Goal: Check status: Check status

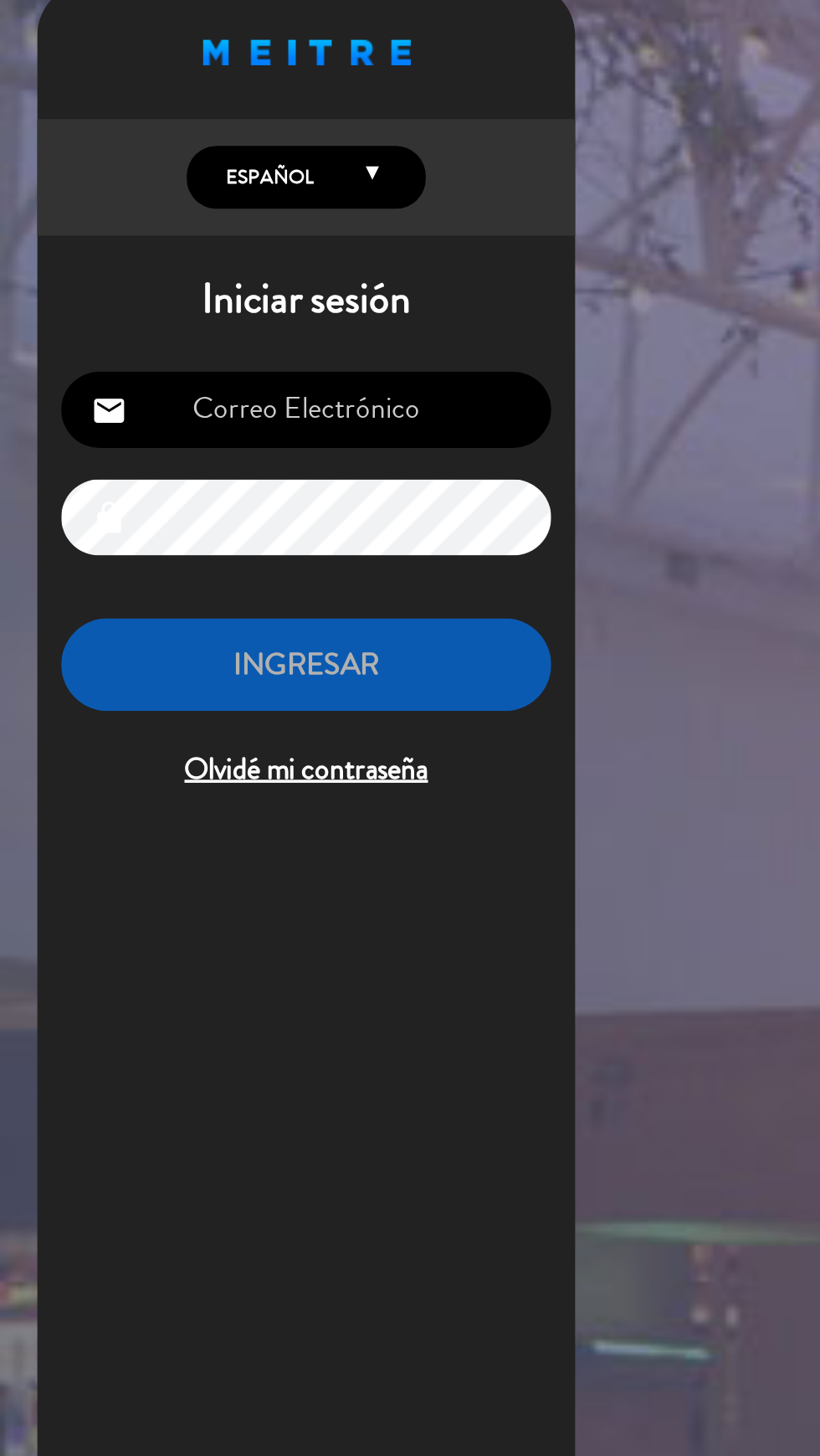
click at [214, 273] on input "email" at bounding box center [172, 260] width 274 height 42
type input "[EMAIL_ADDRESS][DOMAIN_NAME]"
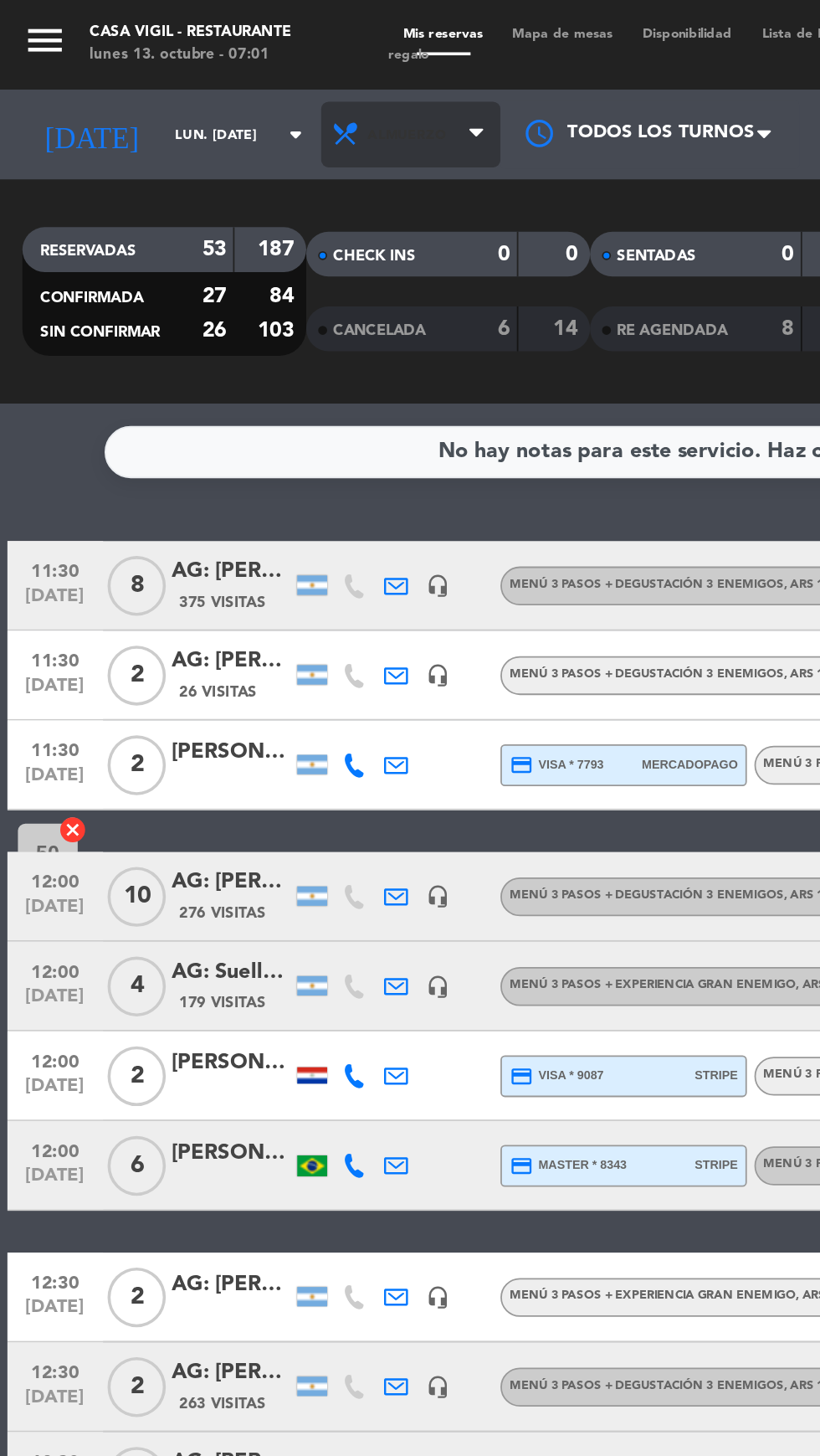
click at [254, 77] on span "Almuerzo" at bounding box center [230, 75] width 101 height 37
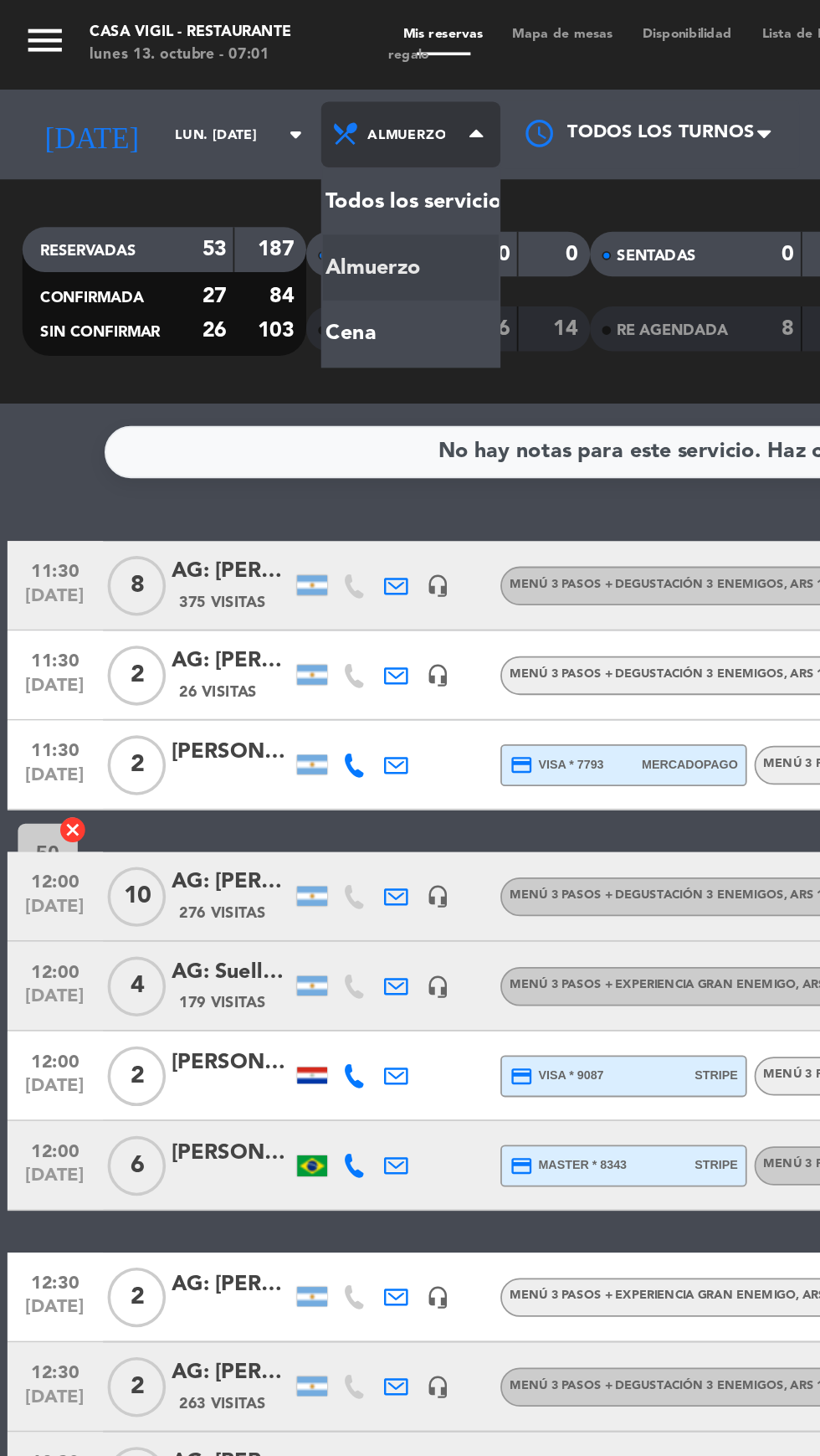
click at [186, 192] on div "menu Casa [PERSON_NAME] - Restaurante lunes 13. octubre - 07:01 Mis reservas Ma…" at bounding box center [410, 113] width 820 height 226
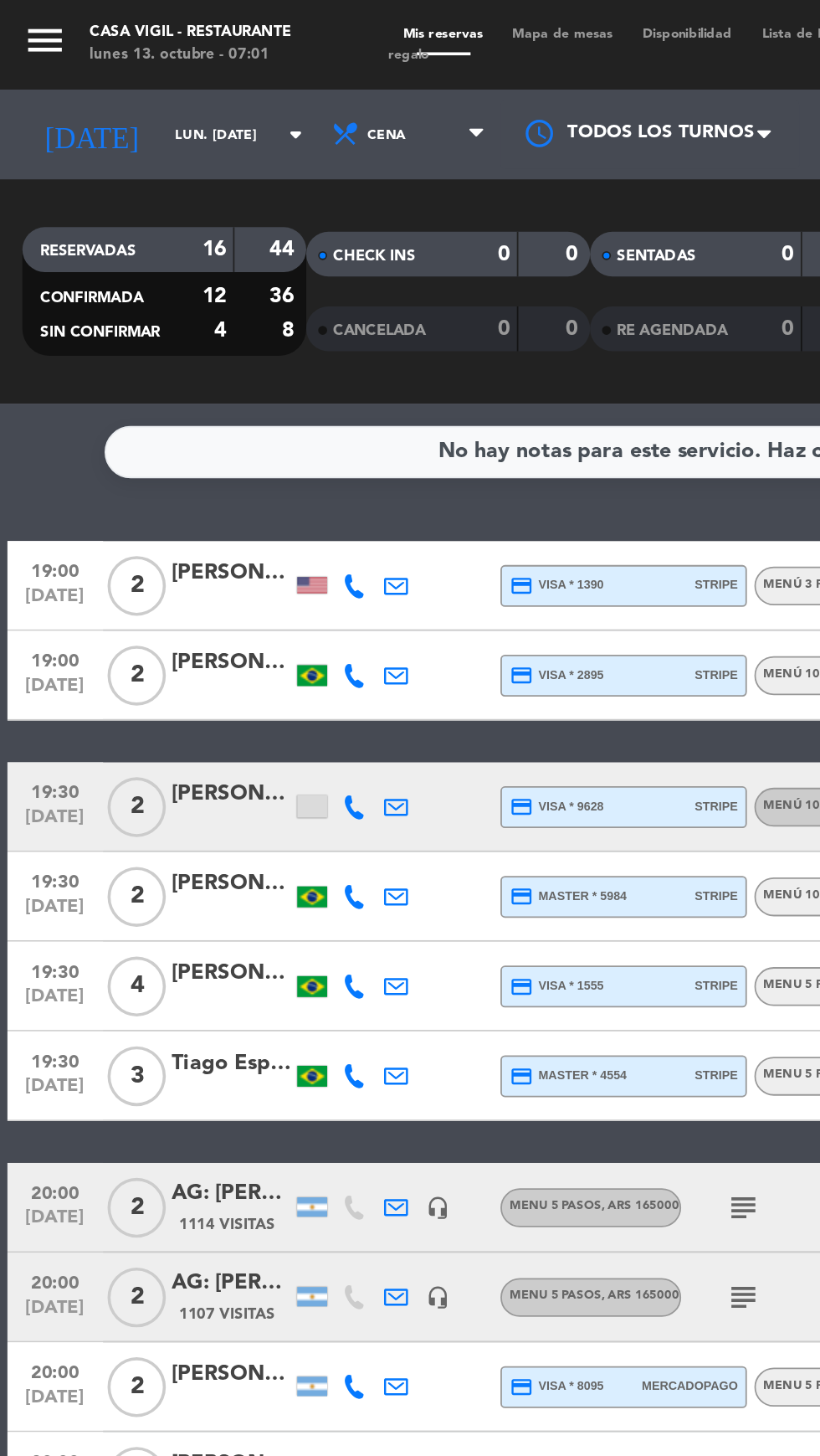
click at [32, 23] on icon "menu" at bounding box center [25, 23] width 25 height 25
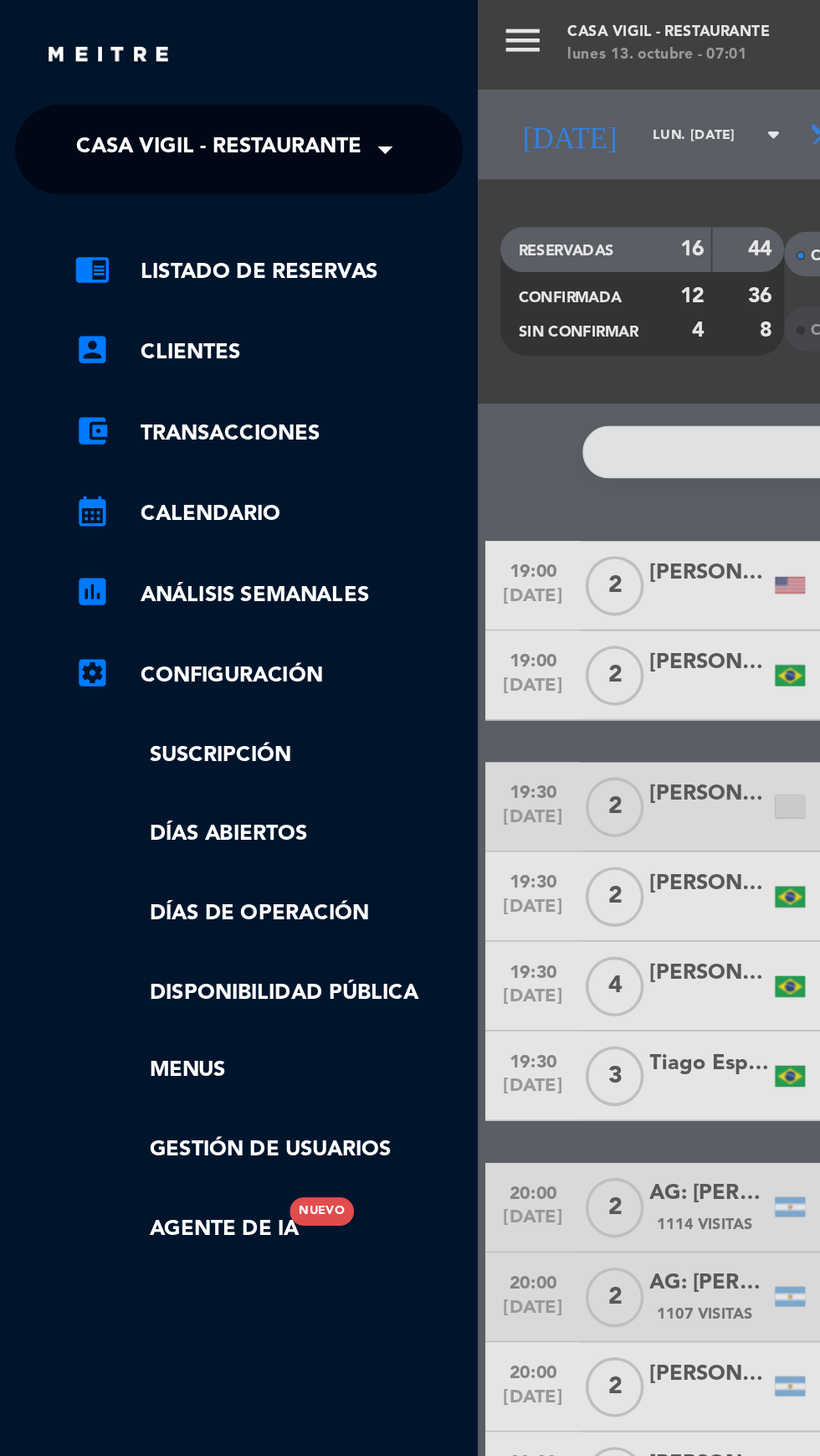
click at [216, 84] on span at bounding box center [220, 84] width 29 height 36
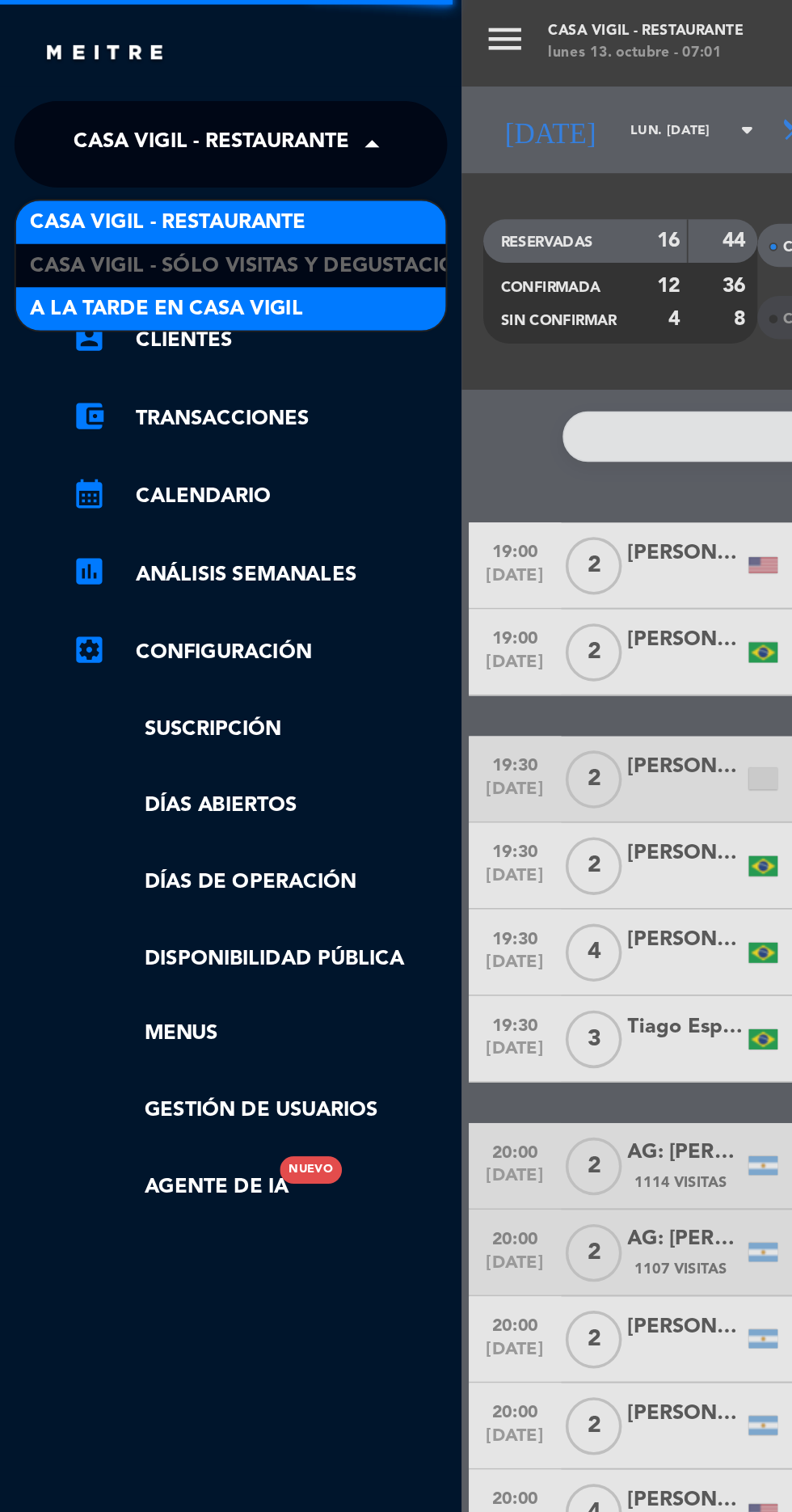
click at [171, 173] on div "A la tarde en Casa Vigil" at bounding box center [129, 173] width 241 height 25
